Goal: Check status: Check status

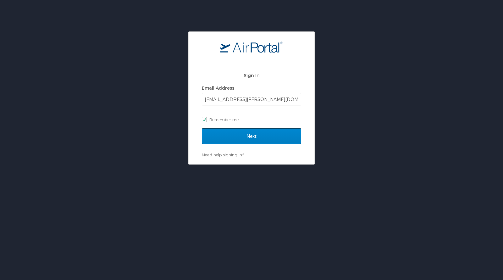
click at [232, 136] on input "Next" at bounding box center [251, 136] width 99 height 16
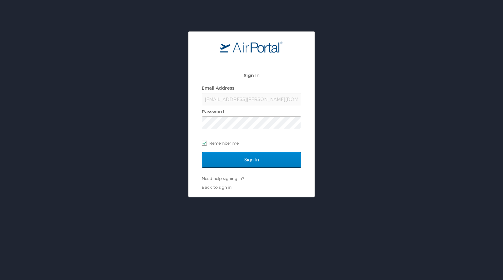
click at [236, 159] on input "Sign In" at bounding box center [251, 160] width 99 height 16
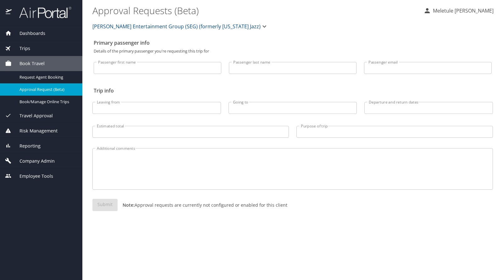
click at [50, 15] on img at bounding box center [41, 12] width 59 height 12
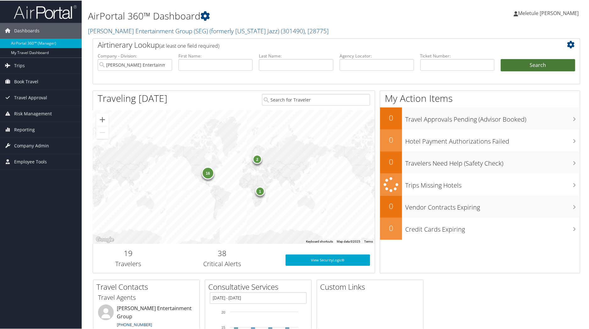
click at [519, 64] on button "Search" at bounding box center [538, 64] width 74 height 13
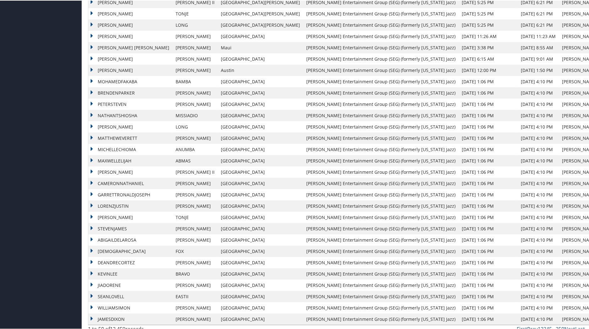
scroll to position [348, 0]
click at [568, 325] on link "Next" at bounding box center [569, 328] width 11 height 7
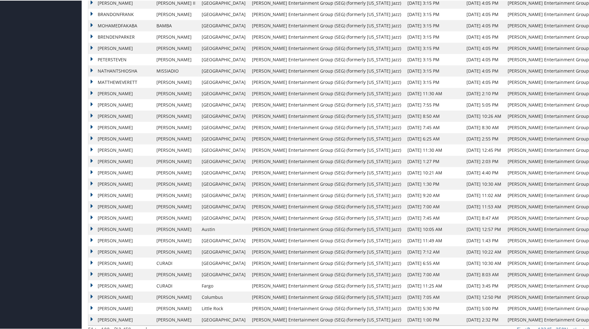
click at [564, 325] on link "Next" at bounding box center [569, 328] width 11 height 7
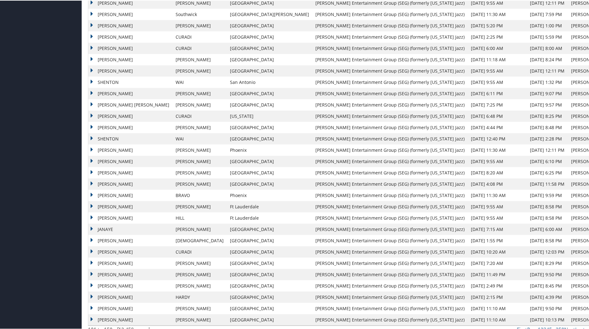
click at [569, 325] on link "Next" at bounding box center [569, 328] width 11 height 7
